Goal: Information Seeking & Learning: Learn about a topic

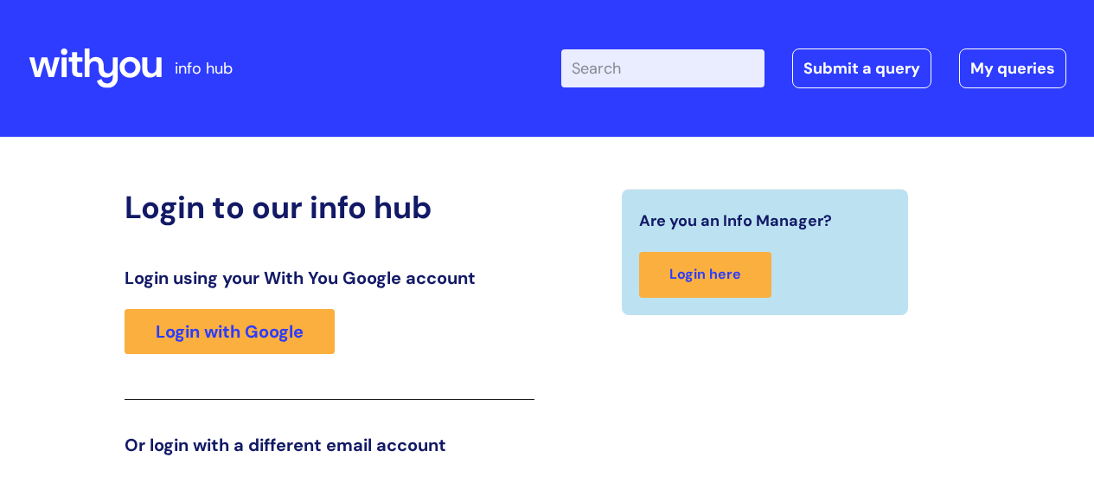
scroll to position [264, 0]
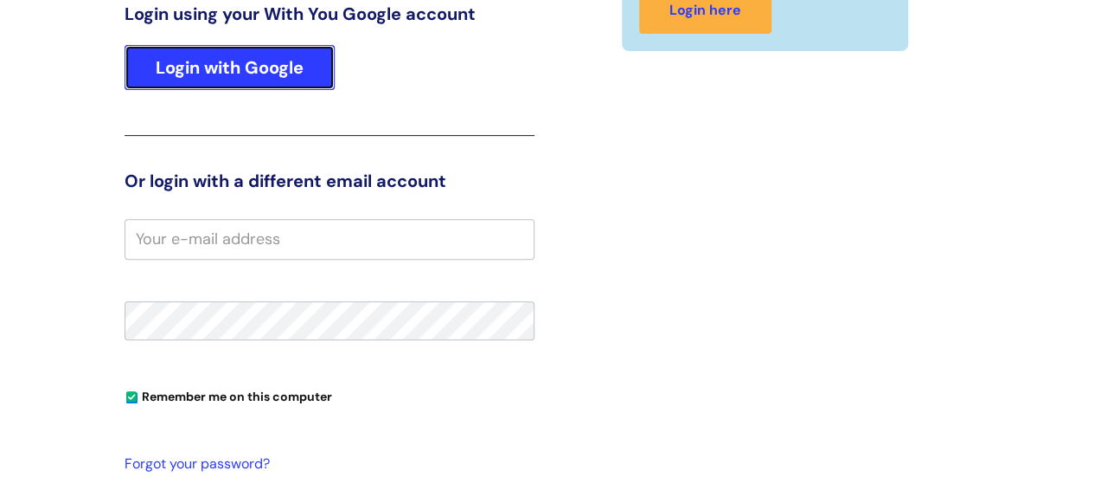
click at [266, 67] on link "Login with Google" at bounding box center [230, 67] width 210 height 45
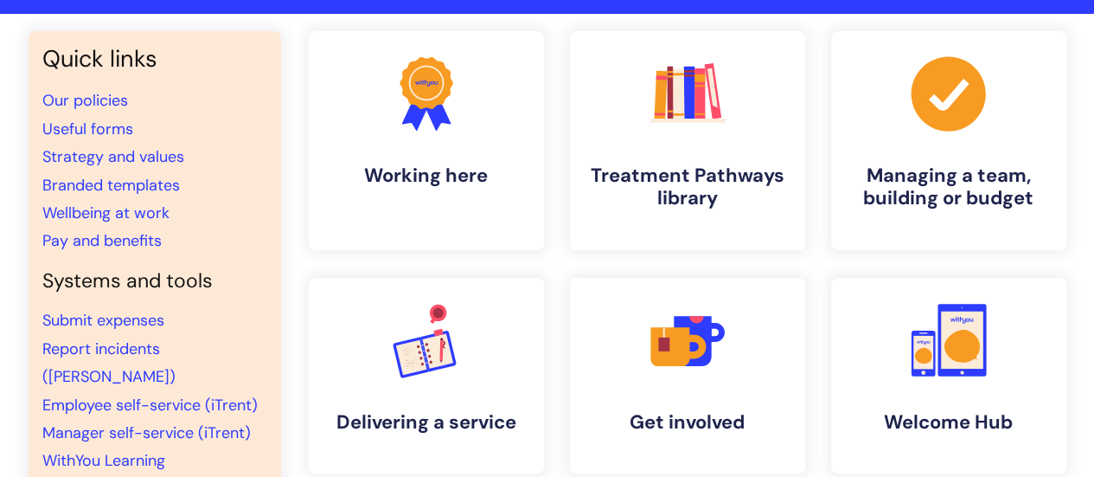
scroll to position [128, 0]
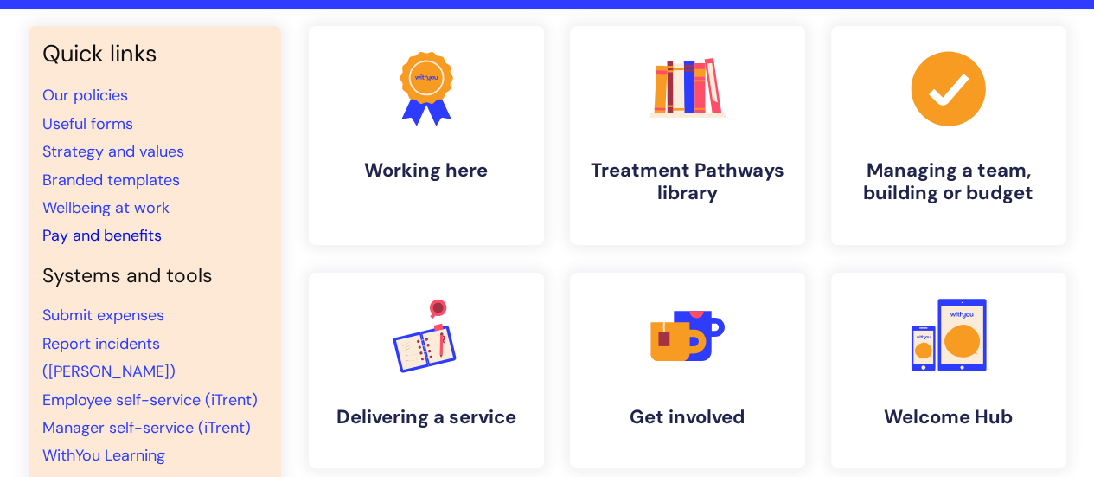
click at [123, 240] on link "Pay and benefits" at bounding box center [101, 235] width 119 height 21
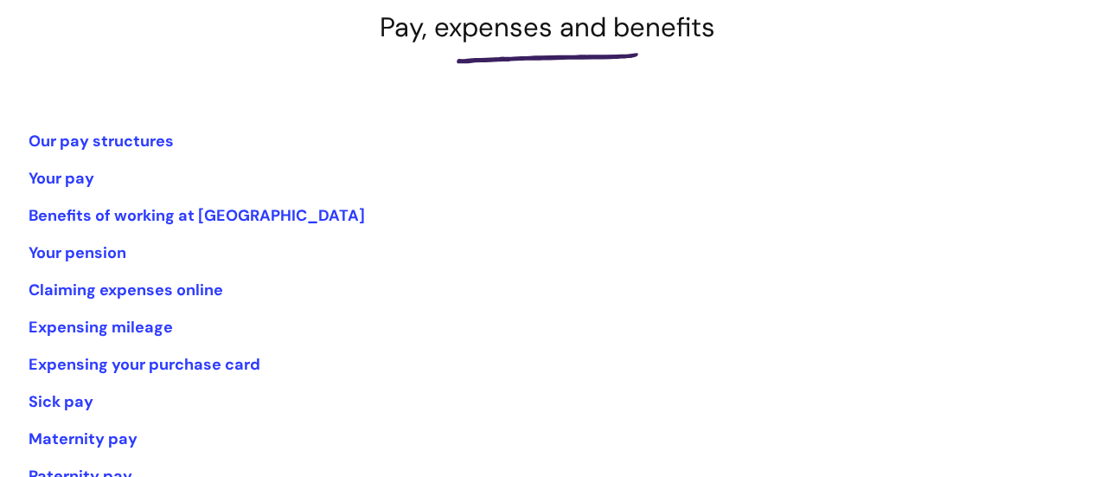
scroll to position [283, 0]
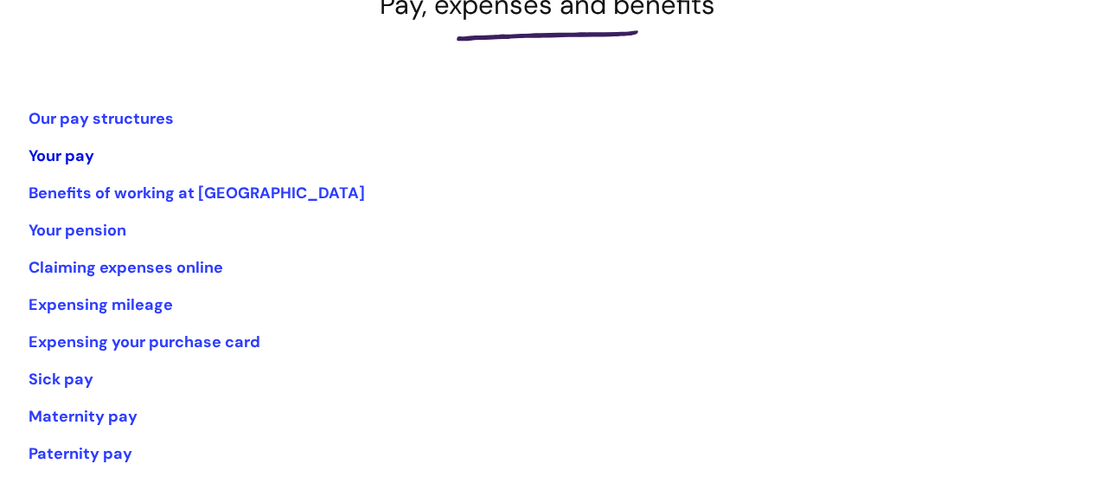
click at [76, 145] on link "Your pay" at bounding box center [62, 155] width 66 height 21
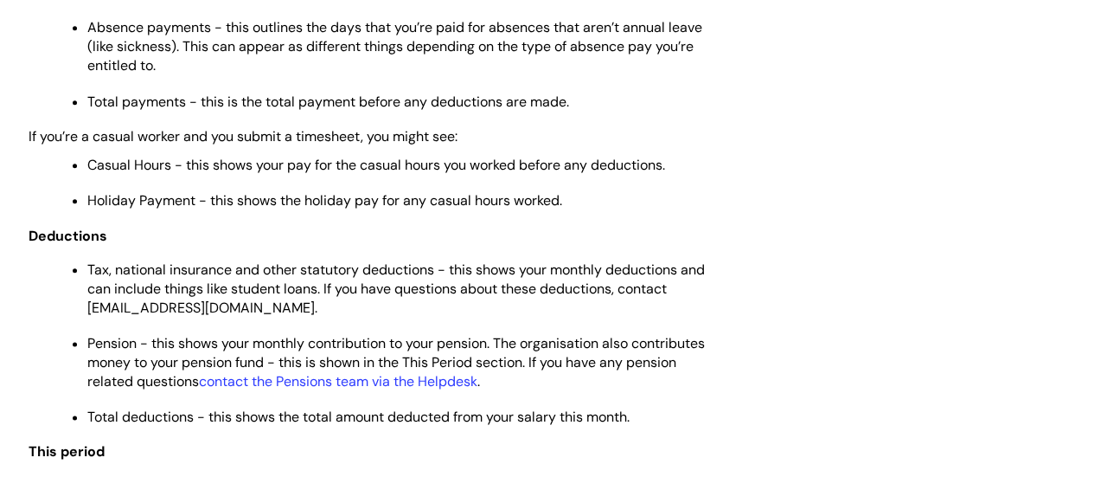
scroll to position [648, 0]
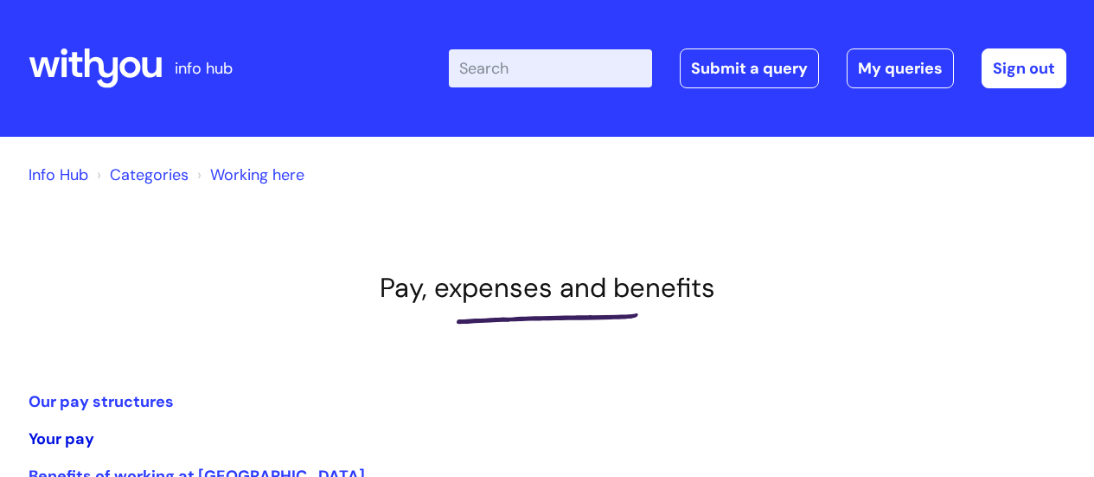
scroll to position [285, 0]
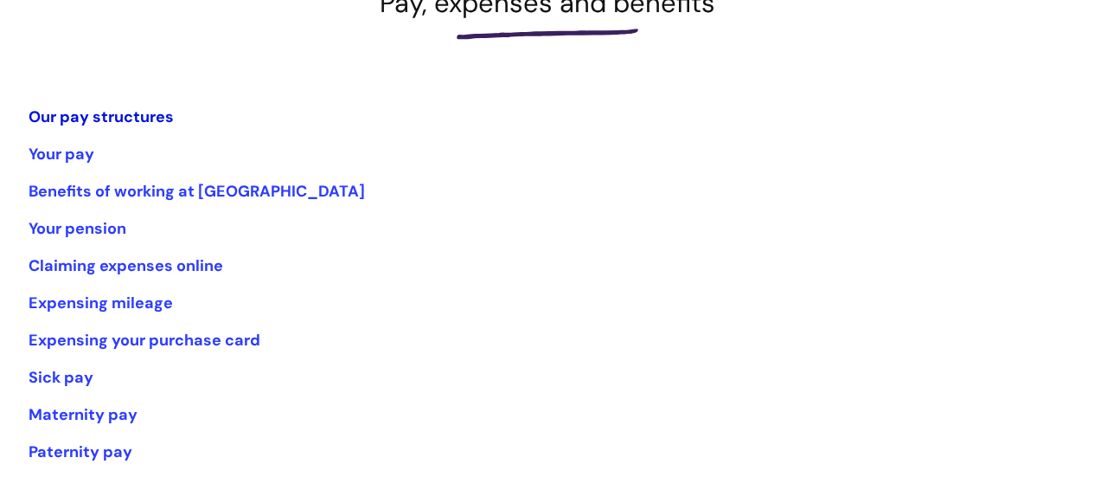
click at [122, 119] on link "Our pay structures" at bounding box center [101, 116] width 145 height 21
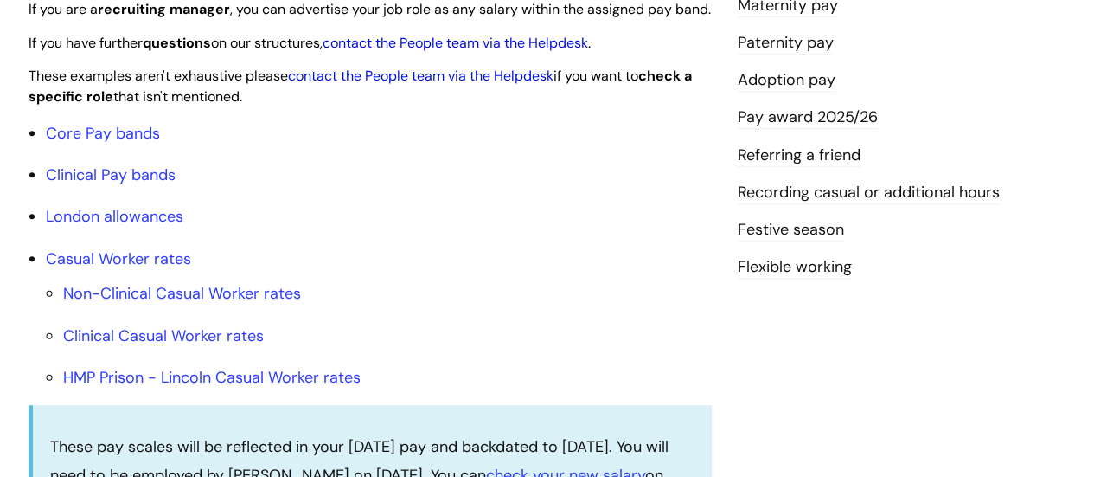
scroll to position [542, 0]
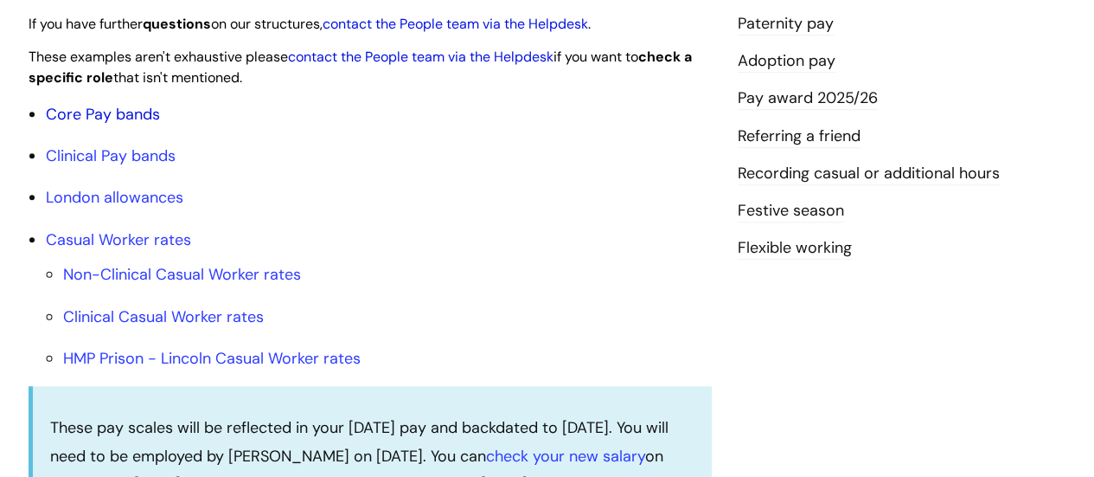
click at [125, 125] on link "Core Pay bands" at bounding box center [103, 114] width 114 height 21
click at [126, 125] on link "Core Pay bands" at bounding box center [103, 114] width 114 height 21
click at [135, 125] on link "Core Pay bands" at bounding box center [103, 114] width 114 height 21
click at [121, 125] on link "Core Pay bands" at bounding box center [103, 114] width 114 height 21
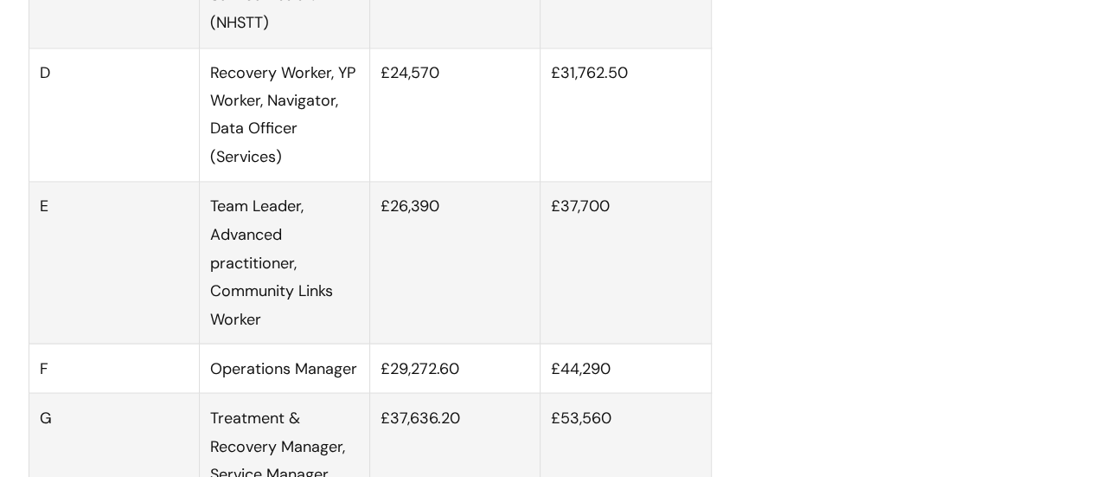
scroll to position [1425, 0]
